Goal: Task Accomplishment & Management: Manage account settings

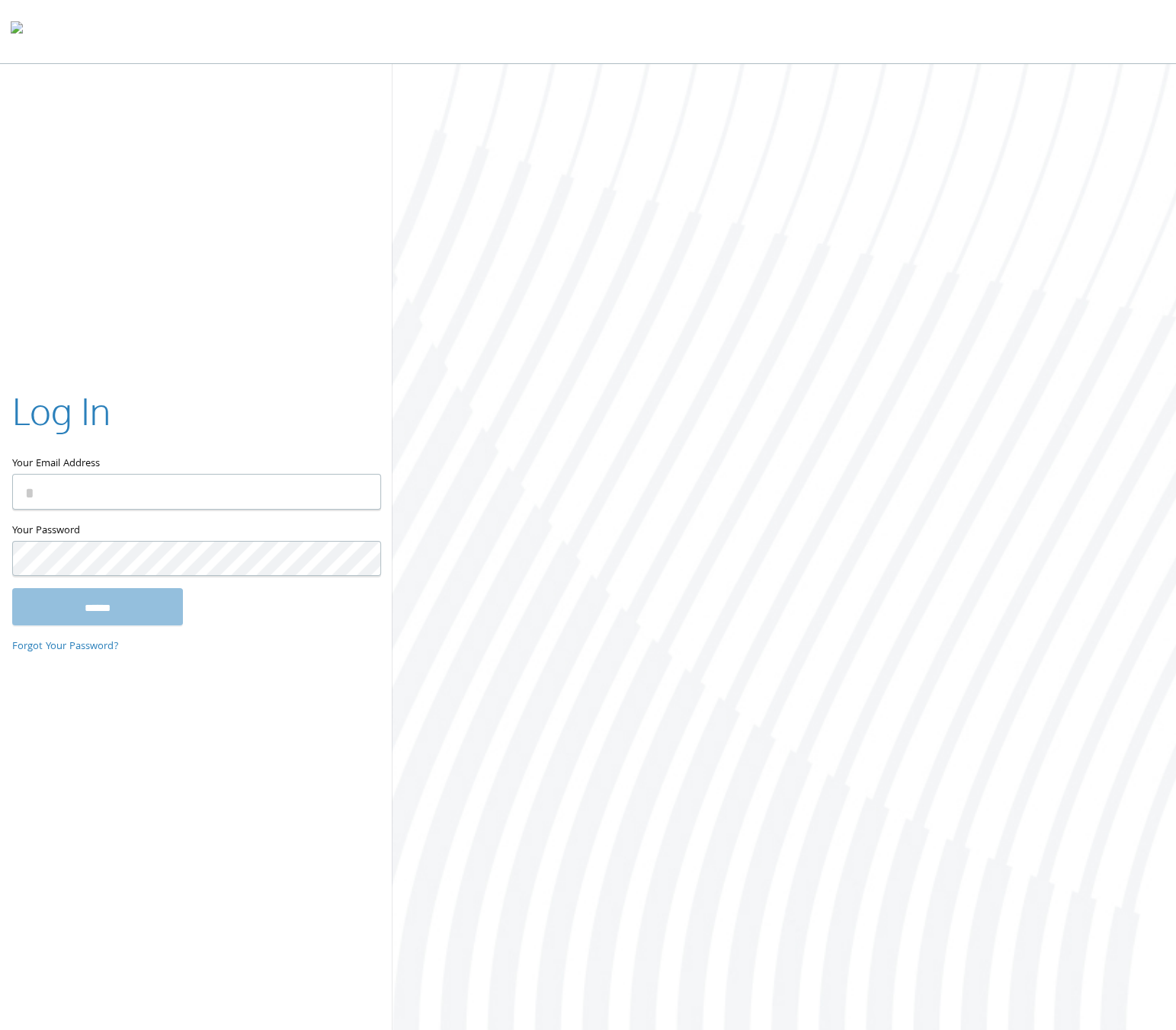
type input "**********"
click at [134, 613] on input "******" at bounding box center [98, 607] width 171 height 37
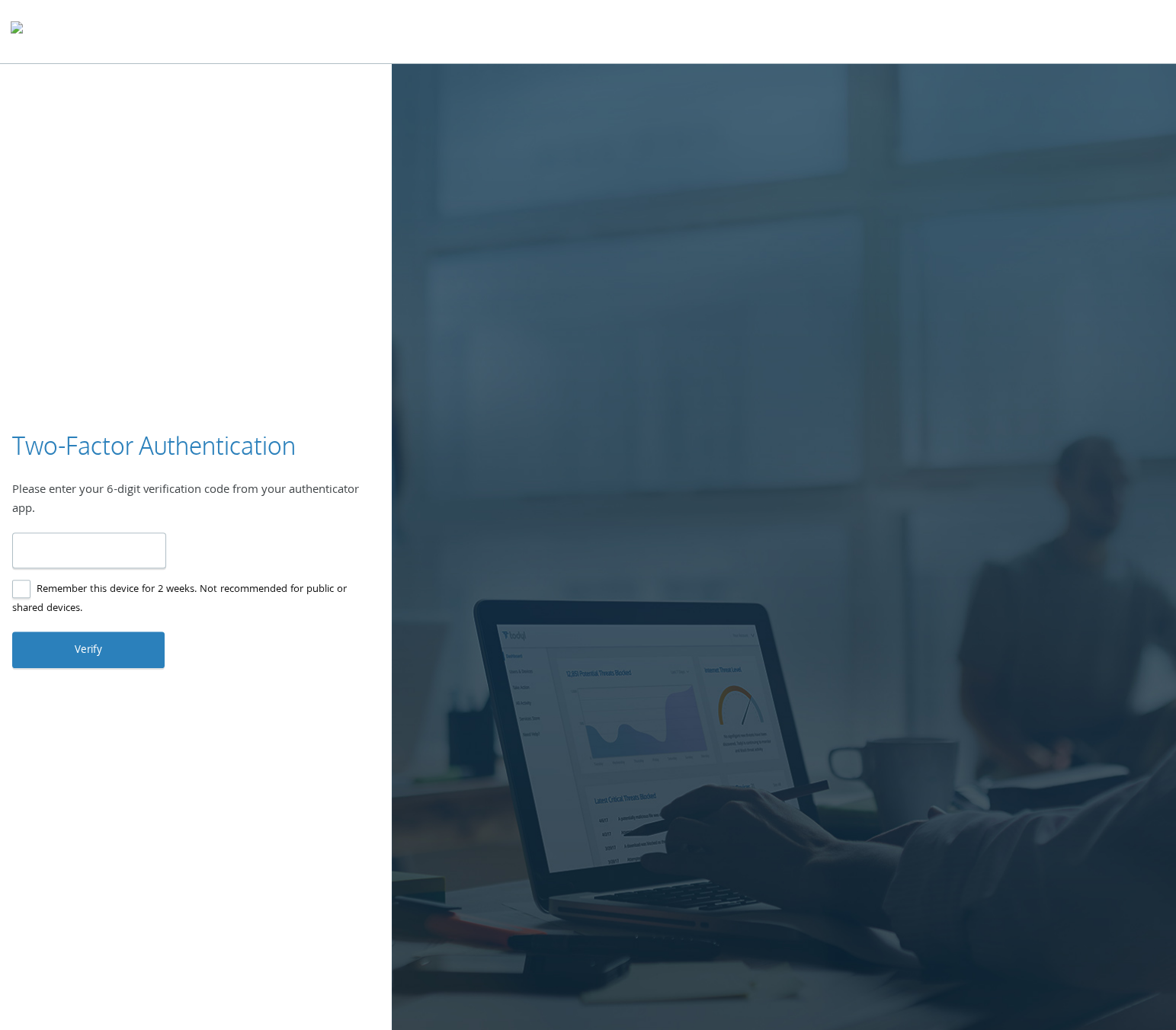
type input "******"
